Goal: Navigation & Orientation: Find specific page/section

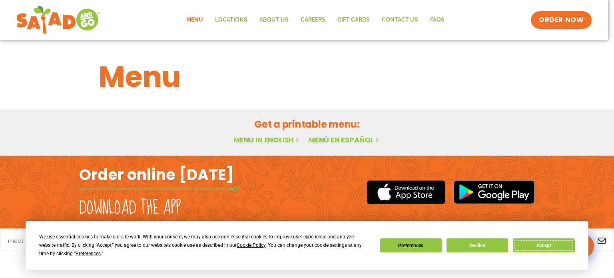
click at [537, 244] on button "Accept" at bounding box center [544, 245] width 62 height 14
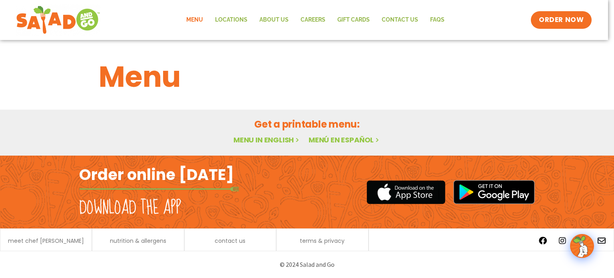
click at [194, 22] on link "Menu" at bounding box center [194, 20] width 29 height 18
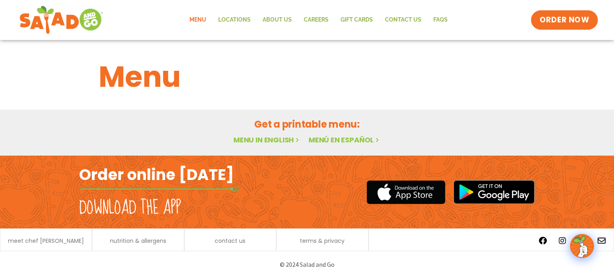
click at [571, 16] on span "ORDER NOW" at bounding box center [565, 20] width 50 height 10
click at [288, 141] on link "Menu in English" at bounding box center [267, 140] width 67 height 10
drag, startPoint x: 124, startPoint y: 211, endPoint x: 148, endPoint y: 164, distance: 52.8
click at [128, 201] on h2 "Download the app" at bounding box center [130, 208] width 102 height 22
click at [148, 165] on h2 "Order online [DATE]" at bounding box center [156, 175] width 155 height 20
